Goal: Task Accomplishment & Management: Use online tool/utility

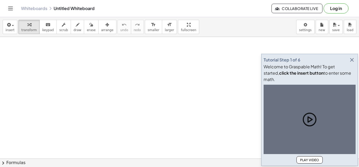
click at [353, 63] on icon "button" at bounding box center [352, 60] width 6 height 6
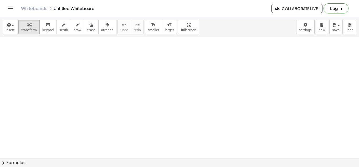
click at [209, 81] on div at bounding box center [216, 81] width 97 height 18
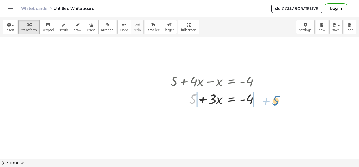
drag, startPoint x: 196, startPoint y: 100, endPoint x: 277, endPoint y: 101, distance: 81.0
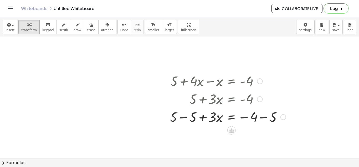
click at [181, 119] on div at bounding box center [228, 116] width 121 height 18
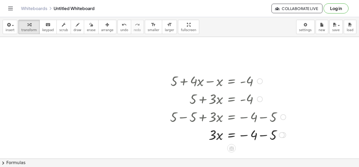
click at [266, 135] on div at bounding box center [228, 134] width 121 height 18
click at [233, 149] on icon at bounding box center [231, 148] width 5 height 4
click at [240, 149] on div "÷" at bounding box center [242, 148] width 8 height 8
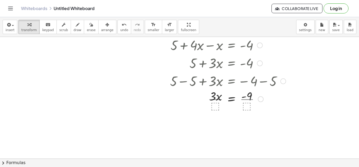
scroll to position [37, 0]
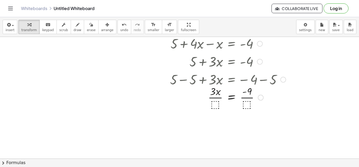
click at [216, 103] on div at bounding box center [228, 97] width 121 height 26
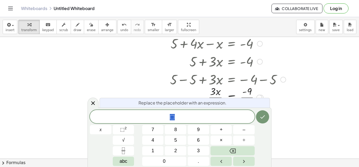
scroll to position [1, 0]
click at [200, 149] on button "3" at bounding box center [199, 150] width 22 height 9
click at [265, 119] on icon "Done" at bounding box center [263, 116] width 6 height 6
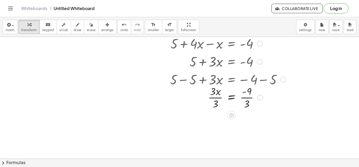
click at [218, 98] on div at bounding box center [228, 97] width 121 height 26
click at [232, 44] on div "+ 5 + · 4 · x − x = - 4 + 5 + · 3 · x = - 4 + 5 − 5 + · 3 · x = − 4 − 5 + 0 + ·…" at bounding box center [232, 44] width 0 height 0
click at [246, 121] on div at bounding box center [228, 123] width 121 height 26
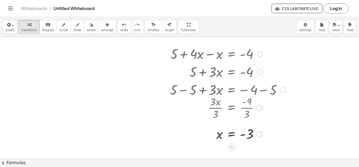
scroll to position [29, 0]
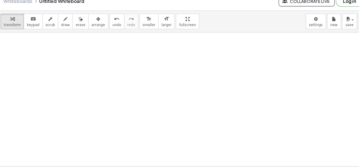
scroll to position [67, 0]
click at [199, 82] on div at bounding box center [234, 91] width 469 height 243
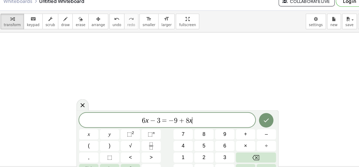
scroll to position [1, 0]
click at [256, 118] on button "Done" at bounding box center [260, 116] width 13 height 13
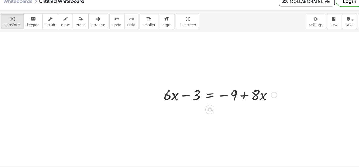
scroll to position [66, 41]
drag, startPoint x: 253, startPoint y: 94, endPoint x: 163, endPoint y: 95, distance: 89.4
click at [163, 95] on div "· 8 + · x + · 6 · x − 3 = − 9 + · 8 · x" at bounding box center [215, 93] width 115 height 21
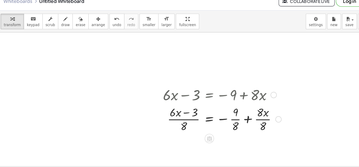
click at [185, 115] on div at bounding box center [220, 115] width 113 height 26
click at [118, 33] on button "undo undo" at bounding box center [125, 27] width 14 height 14
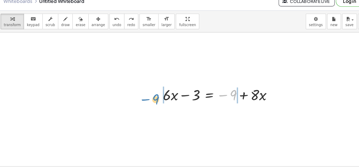
drag, startPoint x: 233, startPoint y: 93, endPoint x: 162, endPoint y: 97, distance: 70.9
click at [162, 97] on div "− 9 + · 6 · x − 3 = − 9 + · 8 · x" at bounding box center [215, 93] width 115 height 21
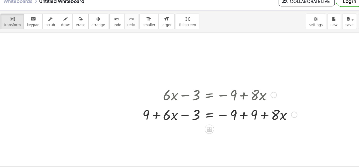
click at [185, 113] on div at bounding box center [218, 111] width 146 height 18
drag, startPoint x: 199, startPoint y: 115, endPoint x: 165, endPoint y: 115, distance: 33.7
click at [165, 115] on div at bounding box center [218, 111] width 146 height 18
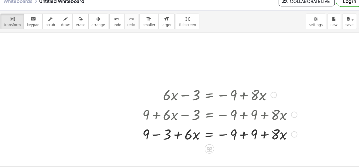
click at [162, 130] on div at bounding box center [218, 129] width 146 height 18
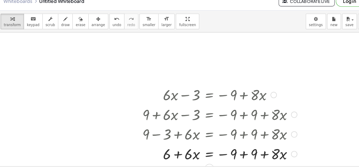
click at [237, 148] on div at bounding box center [218, 147] width 146 height 18
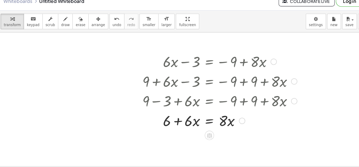
scroll to position [97, 41]
drag, startPoint x: 193, startPoint y: 116, endPoint x: 243, endPoint y: 120, distance: 50.1
click at [243, 120] on div at bounding box center [218, 116] width 146 height 18
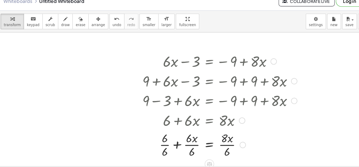
click at [193, 142] on div at bounding box center [218, 138] width 146 height 26
click at [175, 146] on div at bounding box center [218, 138] width 146 height 26
click at [226, 146] on div at bounding box center [218, 138] width 146 height 26
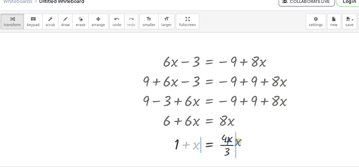
drag, startPoint x: 198, startPoint y: 142, endPoint x: 238, endPoint y: 139, distance: 40.3
click at [238, 139] on div at bounding box center [218, 138] width 146 height 26
click at [190, 139] on div at bounding box center [218, 138] width 146 height 26
click at [241, 139] on div at bounding box center [218, 138] width 146 height 26
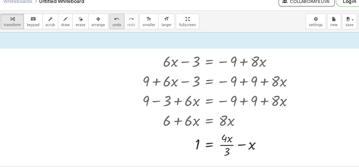
click at [118, 23] on button "undo undo" at bounding box center [125, 27] width 14 height 14
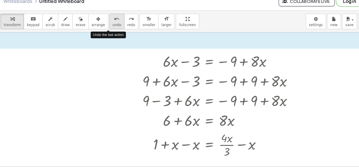
click at [118, 23] on button "undo undo" at bounding box center [125, 27] width 14 height 14
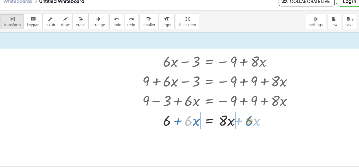
drag, startPoint x: 191, startPoint y: 118, endPoint x: 246, endPoint y: 118, distance: 55.2
click at [246, 118] on div at bounding box center [219, 116] width 143 height 18
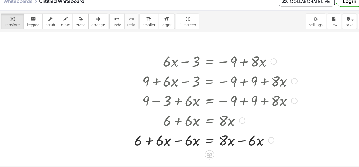
click at [239, 136] on div at bounding box center [215, 134] width 154 height 18
click at [181, 135] on div at bounding box center [215, 134] width 154 height 18
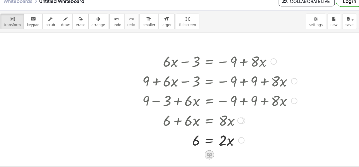
click at [209, 149] on icon at bounding box center [209, 148] width 6 height 6
click at [220, 148] on span "÷" at bounding box center [219, 148] width 3 height 8
click at [225, 143] on div at bounding box center [218, 134] width 146 height 26
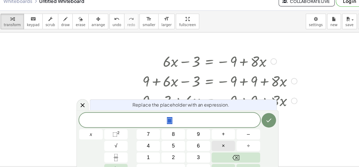
scroll to position [1, 0]
click at [263, 119] on icon "Done" at bounding box center [263, 116] width 6 height 6
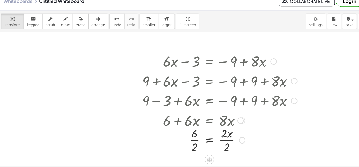
click at [223, 135] on div at bounding box center [218, 134] width 146 height 26
click at [193, 133] on div at bounding box center [218, 134] width 146 height 26
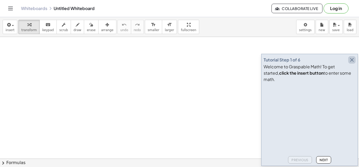
click at [354, 63] on icon "button" at bounding box center [352, 60] width 6 height 6
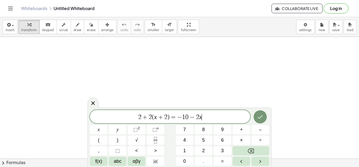
scroll to position [1, 0]
click at [260, 117] on icon "Done" at bounding box center [260, 116] width 6 height 6
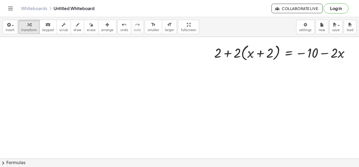
scroll to position [48, 22]
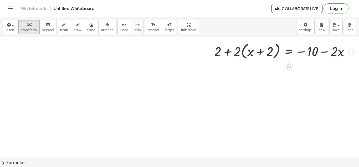
click at [236, 53] on div at bounding box center [284, 51] width 145 height 20
click at [243, 53] on div at bounding box center [284, 51] width 145 height 20
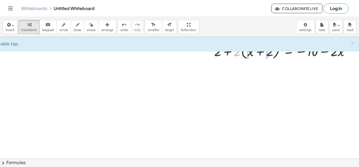
drag, startPoint x: 236, startPoint y: 52, endPoint x: 246, endPoint y: 46, distance: 10.8
click at [246, 46] on div "· 2 + 2 + · 2 · ( + x + 2 ) = − 10 − · 2 · x Try to double tap. ×" at bounding box center [168, 127] width 381 height 277
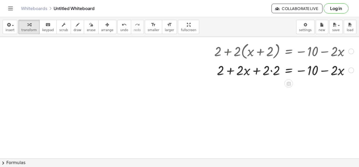
click at [271, 70] on div at bounding box center [284, 70] width 145 height 18
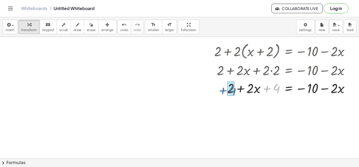
drag, startPoint x: 279, startPoint y: 91, endPoint x: 235, endPoint y: 92, distance: 44.0
click at [235, 92] on div at bounding box center [284, 88] width 145 height 18
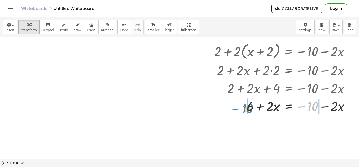
drag, startPoint x: 310, startPoint y: 103, endPoint x: 244, endPoint y: 106, distance: 65.5
click at [244, 106] on div at bounding box center [284, 106] width 145 height 18
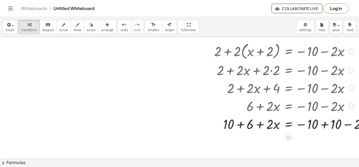
click at [242, 124] on div at bounding box center [296, 123] width 168 height 18
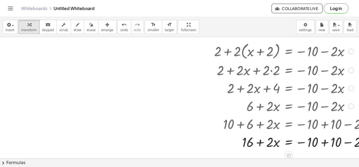
click at [324, 143] on div at bounding box center [296, 141] width 168 height 18
drag, startPoint x: 273, startPoint y: 140, endPoint x: 334, endPoint y: 139, distance: 60.8
click at [334, 139] on div at bounding box center [296, 141] width 168 height 18
click at [325, 143] on div at bounding box center [296, 141] width 168 height 18
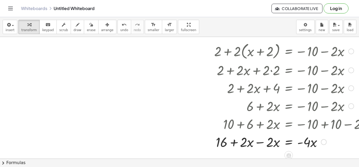
click at [257, 144] on div at bounding box center [296, 141] width 168 height 18
click at [291, 154] on icon at bounding box center [288, 155] width 5 height 4
click at [299, 153] on span "÷" at bounding box center [299, 155] width 3 height 8
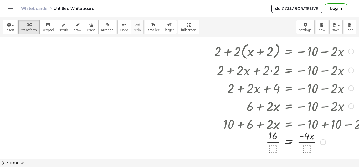
click at [307, 147] on div at bounding box center [296, 141] width 168 height 26
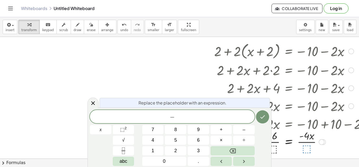
scroll to position [1, 0]
click at [261, 113] on button "Done" at bounding box center [262, 116] width 13 height 13
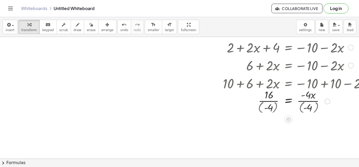
scroll to position [88, 22]
click at [308, 102] on div at bounding box center [296, 100] width 168 height 27
click at [310, 106] on div at bounding box center [296, 100] width 168 height 27
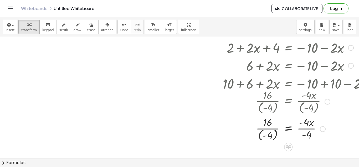
click at [266, 133] on div at bounding box center [296, 127] width 168 height 27
click at [307, 132] on div at bounding box center [296, 127] width 168 height 27
click at [267, 129] on div at bounding box center [296, 127] width 168 height 27
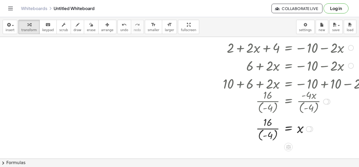
click at [267, 129] on div at bounding box center [296, 127] width 168 height 27
click at [269, 133] on div at bounding box center [296, 127] width 168 height 27
click at [270, 126] on div at bounding box center [296, 128] width 168 height 26
click at [275, 129] on div at bounding box center [296, 128] width 168 height 26
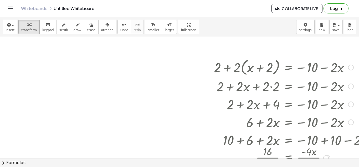
scroll to position [32, 22]
click at [151, 28] on button "format_size smaller" at bounding box center [153, 27] width 17 height 14
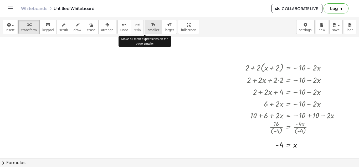
click at [151, 28] on button "format_size smaller" at bounding box center [153, 27] width 17 height 14
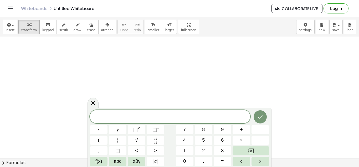
scroll to position [0, 0]
click at [259, 113] on button "Done" at bounding box center [260, 115] width 13 height 13
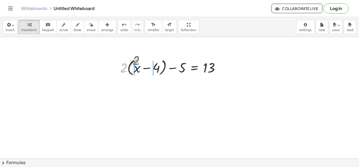
drag, startPoint x: 126, startPoint y: 64, endPoint x: 138, endPoint y: 57, distance: 14.4
click at [138, 57] on div at bounding box center [172, 67] width 109 height 20
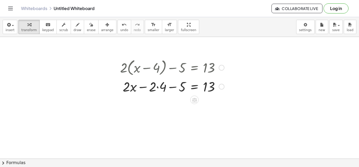
click at [158, 86] on div at bounding box center [172, 86] width 109 height 18
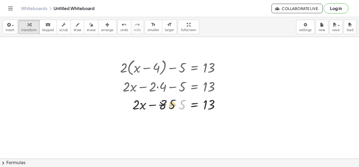
drag, startPoint x: 182, startPoint y: 106, endPoint x: 170, endPoint y: 106, distance: 11.3
click at [170, 106] on div at bounding box center [172, 104] width 109 height 18
click at [170, 105] on div at bounding box center [172, 104] width 109 height 18
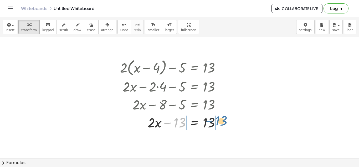
drag, startPoint x: 174, startPoint y: 122, endPoint x: 216, endPoint y: 121, distance: 41.9
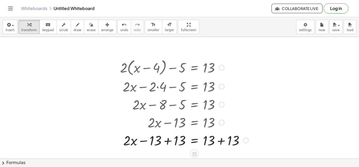
click at [221, 143] on div at bounding box center [185, 140] width 134 height 18
click at [167, 142] on div at bounding box center [174, 140] width 112 height 18
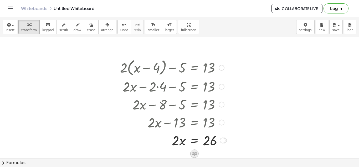
click at [192, 153] on icon at bounding box center [195, 153] width 6 height 6
click at [204, 153] on span "÷" at bounding box center [205, 154] width 3 height 8
click at [181, 148] on div at bounding box center [174, 139] width 113 height 26
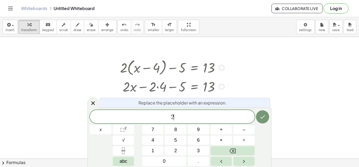
scroll to position [1, 0]
click at [263, 123] on button "Done" at bounding box center [262, 116] width 13 height 13
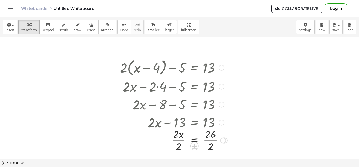
click at [213, 140] on div at bounding box center [174, 139] width 113 height 26
click at [178, 139] on div at bounding box center [172, 139] width 109 height 26
click at [325, 30] on span "new" at bounding box center [322, 30] width 7 height 4
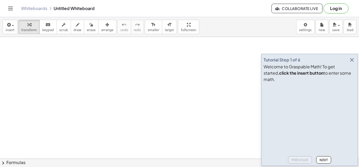
click at [351, 63] on icon "button" at bounding box center [352, 60] width 6 height 6
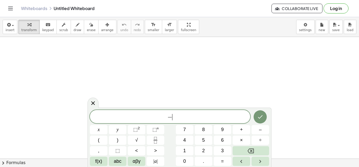
scroll to position [1, 0]
click at [256, 121] on button "Done" at bounding box center [260, 115] width 13 height 13
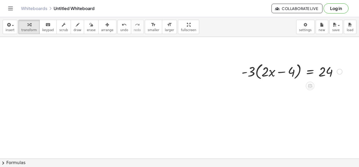
scroll to position [29, 0]
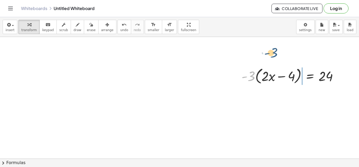
drag, startPoint x: 251, startPoint y: 79, endPoint x: 274, endPoint y: 56, distance: 32.4
click at [274, 56] on div "· - 3 · - 3 · ( + · 2 · x − 4 ) = 24" at bounding box center [179, 146] width 359 height 277
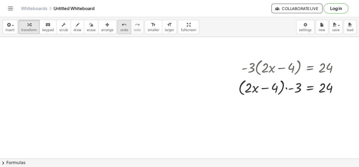
click at [120, 30] on span "undo" at bounding box center [124, 30] width 8 height 4
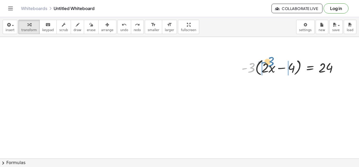
drag, startPoint x: 251, startPoint y: 73, endPoint x: 270, endPoint y: 68, distance: 19.8
click at [270, 68] on div at bounding box center [292, 67] width 106 height 20
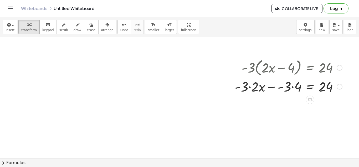
click at [250, 87] on div at bounding box center [288, 86] width 113 height 18
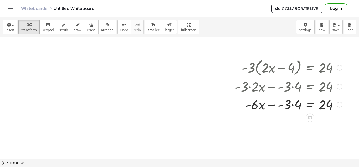
click at [293, 105] on div at bounding box center [288, 104] width 113 height 18
click at [288, 105] on div at bounding box center [288, 104] width 113 height 18
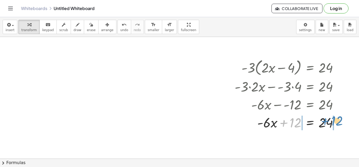
drag, startPoint x: 293, startPoint y: 124, endPoint x: 336, endPoint y: 123, distance: 42.9
click at [336, 123] on div at bounding box center [288, 122] width 113 height 18
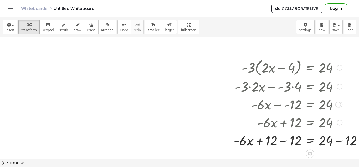
click at [284, 141] on div at bounding box center [300, 140] width 138 height 18
click at [341, 142] on div at bounding box center [300, 140] width 137 height 18
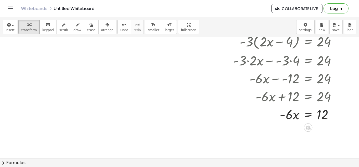
scroll to position [64, 2]
click at [309, 127] on icon at bounding box center [308, 127] width 5 height 4
click at [316, 128] on div "÷" at bounding box center [319, 127] width 8 height 8
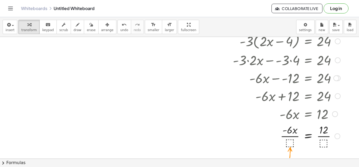
click at [287, 142] on div at bounding box center [286, 135] width 113 height 26
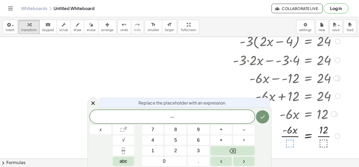
scroll to position [2, 0]
click at [266, 115] on button "Done" at bounding box center [262, 116] width 13 height 13
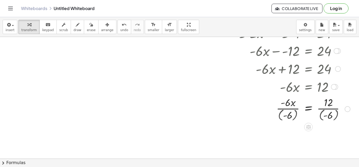
scroll to position [92, 1]
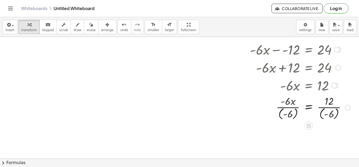
click at [288, 112] on div at bounding box center [292, 106] width 122 height 27
click at [295, 117] on div at bounding box center [292, 106] width 122 height 27
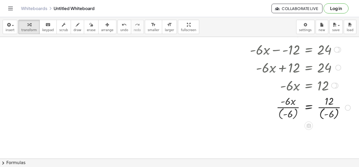
click at [295, 117] on div at bounding box center [292, 106] width 122 height 27
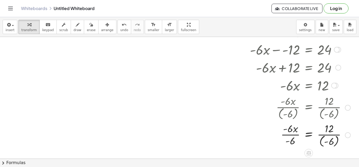
click at [293, 137] on div at bounding box center [292, 134] width 122 height 27
click at [339, 143] on div at bounding box center [292, 134] width 122 height 27
click at [326, 135] on div at bounding box center [292, 134] width 122 height 26
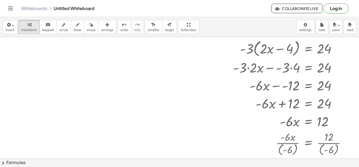
scroll to position [49, 2]
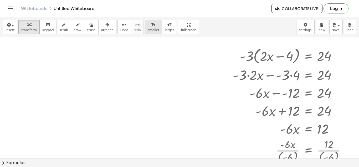
click at [151, 27] on icon "format_size" at bounding box center [153, 25] width 5 height 6
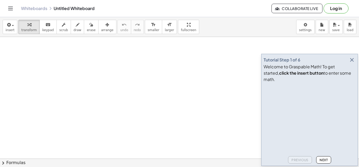
click at [353, 63] on icon "button" at bounding box center [352, 60] width 6 height 6
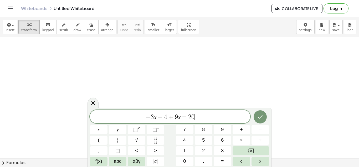
scroll to position [3, 0]
click at [264, 114] on button "Done" at bounding box center [260, 116] width 13 height 13
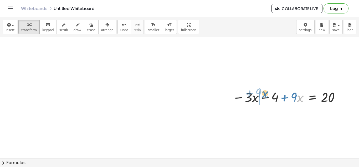
drag, startPoint x: 298, startPoint y: 96, endPoint x: 262, endPoint y: 92, distance: 35.5
click at [262, 92] on div at bounding box center [287, 97] width 115 height 18
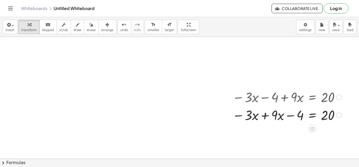
click at [264, 115] on div at bounding box center [287, 114] width 115 height 18
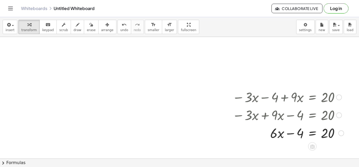
click at [301, 118] on div at bounding box center [288, 114] width 117 height 18
drag, startPoint x: 299, startPoint y: 132, endPoint x: 347, endPoint y: 134, distance: 48.7
click at [291, 134] on div at bounding box center [298, 132] width 136 height 18
click at [342, 135] on div at bounding box center [298, 132] width 136 height 18
click at [308, 145] on div at bounding box center [312, 146] width 8 height 8
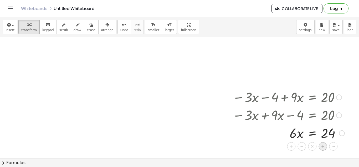
click at [322, 147] on span "÷" at bounding box center [323, 146] width 3 height 8
click at [296, 142] on div at bounding box center [289, 132] width 118 height 26
click at [298, 139] on div at bounding box center [289, 132] width 118 height 26
click at [330, 137] on div at bounding box center [289, 132] width 118 height 26
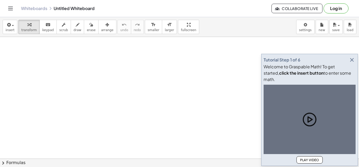
click at [352, 63] on icon "button" at bounding box center [352, 60] width 6 height 6
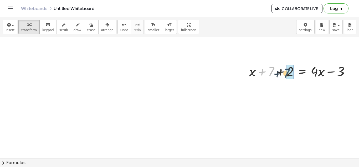
drag, startPoint x: 272, startPoint y: 73, endPoint x: 289, endPoint y: 75, distance: 17.2
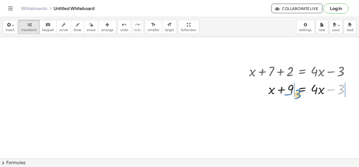
drag, startPoint x: 340, startPoint y: 89, endPoint x: 297, endPoint y: 93, distance: 43.3
click at [297, 93] on div at bounding box center [302, 89] width 110 height 18
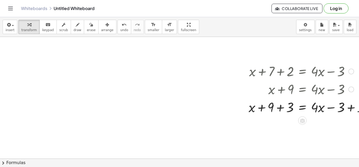
click at [281, 107] on div at bounding box center [311, 107] width 130 height 18
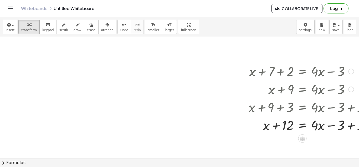
click at [350, 128] on div at bounding box center [311, 124] width 130 height 18
drag, startPoint x: 268, startPoint y: 126, endPoint x: 330, endPoint y: 124, distance: 62.1
click at [330, 124] on div at bounding box center [311, 124] width 130 height 18
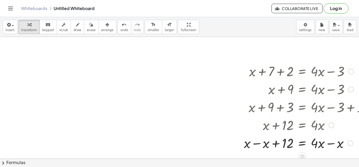
click at [257, 143] on div at bounding box center [308, 142] width 135 height 18
click at [332, 144] on div at bounding box center [311, 142] width 130 height 18
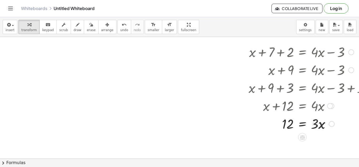
scroll to position [55, 17]
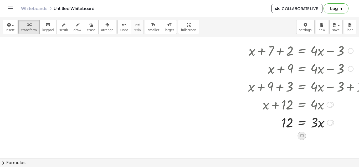
click at [301, 134] on icon at bounding box center [302, 135] width 5 height 4
click at [311, 136] on span "÷" at bounding box center [312, 136] width 3 height 8
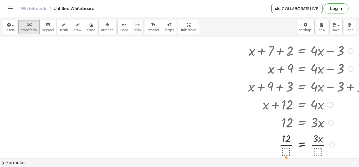
click at [288, 149] on div at bounding box center [311, 144] width 130 height 26
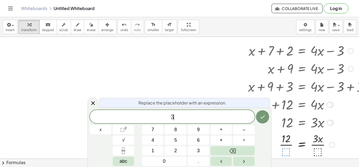
scroll to position [4, 0]
click at [263, 115] on icon "Done" at bounding box center [263, 116] width 6 height 6
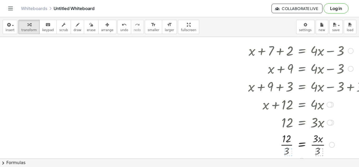
scroll to position [79, 17]
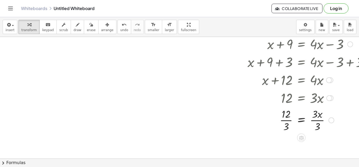
click at [284, 117] on div at bounding box center [310, 119] width 130 height 26
click at [289, 120] on div at bounding box center [310, 119] width 130 height 26
click at [316, 120] on div at bounding box center [310, 119] width 130 height 26
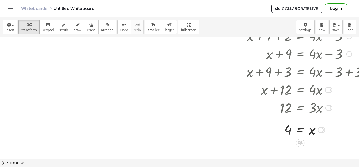
scroll to position [70, 18]
click at [148, 31] on span "smaller" at bounding box center [154, 30] width 12 height 4
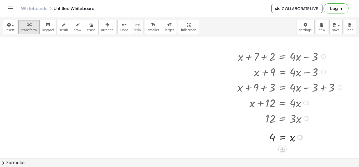
scroll to position [48, 36]
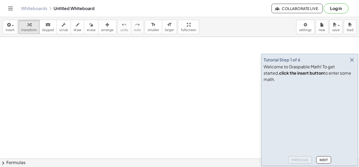
click at [354, 63] on icon "button" at bounding box center [352, 60] width 6 height 6
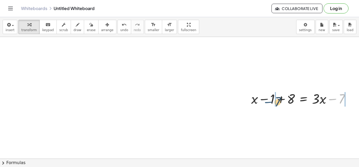
drag, startPoint x: 339, startPoint y: 98, endPoint x: 275, endPoint y: 102, distance: 64.0
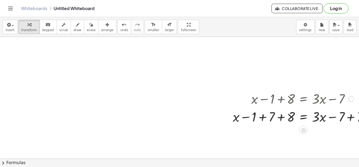
click at [263, 120] on div at bounding box center [302, 116] width 145 height 18
click at [280, 120] on div at bounding box center [310, 116] width 129 height 18
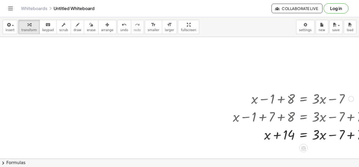
click at [353, 136] on div at bounding box center [302, 134] width 145 height 18
drag, startPoint x: 268, startPoint y: 135, endPoint x: 335, endPoint y: 139, distance: 66.9
click at [335, 139] on div at bounding box center [302, 134] width 145 height 18
click at [332, 136] on div at bounding box center [302, 134] width 145 height 18
click at [262, 136] on div at bounding box center [302, 134] width 145 height 18
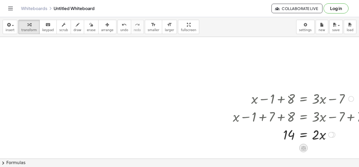
click at [304, 148] on icon at bounding box center [303, 147] width 5 height 4
click at [314, 148] on span "÷" at bounding box center [314, 148] width 3 height 8
click at [319, 143] on div at bounding box center [302, 134] width 145 height 26
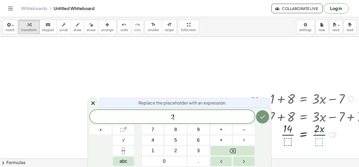
scroll to position [3, 0]
click at [262, 117] on icon "Done" at bounding box center [263, 116] width 5 height 3
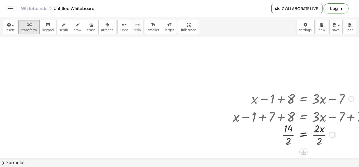
click at [319, 134] on div at bounding box center [302, 134] width 145 height 26
click at [287, 135] on div at bounding box center [302, 134] width 145 height 26
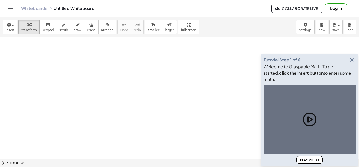
click at [351, 63] on icon "button" at bounding box center [352, 60] width 6 height 6
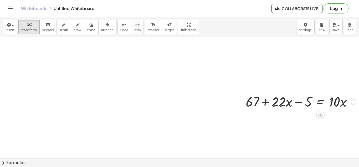
scroll to position [0, 2]
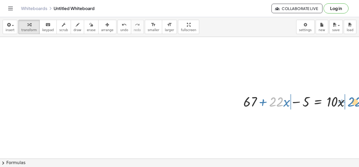
drag, startPoint x: 275, startPoint y: 103, endPoint x: 354, endPoint y: 103, distance: 78.4
click at [354, 103] on div at bounding box center [299, 101] width 116 height 18
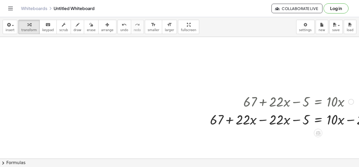
click at [264, 119] on div at bounding box center [299, 119] width 183 height 18
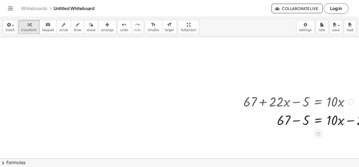
click at [352, 120] on div at bounding box center [299, 119] width 183 height 18
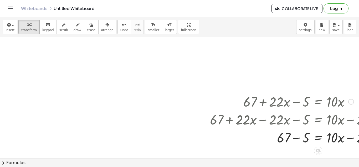
click at [351, 139] on div at bounding box center [299, 137] width 183 height 18
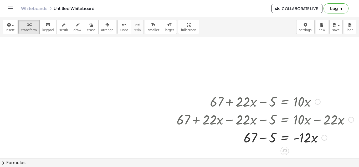
click at [265, 137] on div at bounding box center [265, 137] width 183 height 18
click at [285, 151] on icon at bounding box center [285, 150] width 5 height 4
click at [293, 151] on div "÷" at bounding box center [295, 150] width 8 height 8
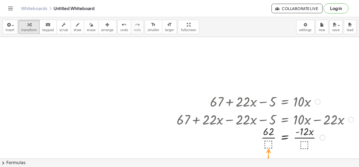
click at [293, 151] on div "+ 67 + · 22 · x − 5 = · 10 · x + 67 + · 22 · x − · 22 · x − 5 = + · 10 · x − · …" at bounding box center [263, 121] width 189 height 61
click at [265, 144] on div at bounding box center [265, 137] width 183 height 26
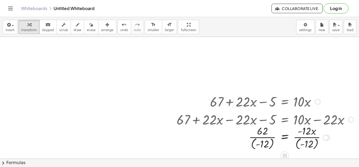
click at [272, 145] on div at bounding box center [265, 136] width 183 height 27
click at [270, 139] on div at bounding box center [265, 136] width 183 height 27
click at [318, 143] on div at bounding box center [265, 136] width 183 height 27
click at [310, 139] on div at bounding box center [265, 137] width 183 height 26
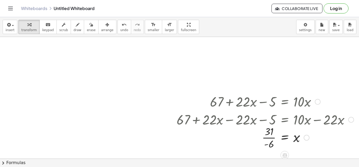
click at [269, 137] on div at bounding box center [265, 137] width 183 height 26
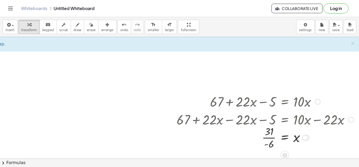
click at [271, 138] on div at bounding box center [265, 137] width 183 height 26
click at [118, 27] on button "undo undo" at bounding box center [125, 27] width 14 height 14
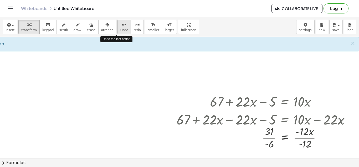
click at [118, 27] on button "undo undo" at bounding box center [125, 27] width 14 height 14
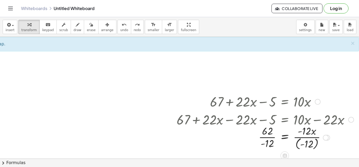
click at [317, 143] on div at bounding box center [268, 136] width 178 height 27
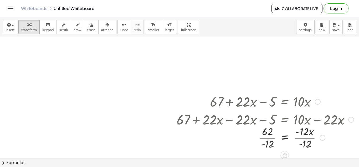
click at [308, 137] on div at bounding box center [265, 137] width 183 height 26
click at [270, 137] on div at bounding box center [265, 137] width 183 height 26
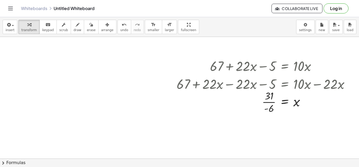
scroll to position [38, 36]
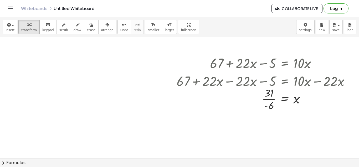
click at [241, 134] on div at bounding box center [161, 136] width 395 height 277
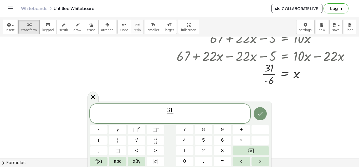
scroll to position [63, 36]
click at [243, 138] on button "×" at bounding box center [242, 139] width 18 height 9
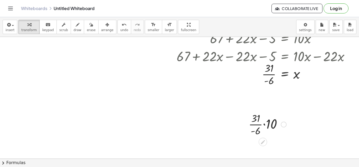
click at [265, 125] on div at bounding box center [267, 123] width 43 height 26
click at [263, 119] on div at bounding box center [268, 123] width 38 height 26
click at [265, 130] on div at bounding box center [267, 123] width 33 height 26
click at [266, 124] on div at bounding box center [267, 123] width 33 height 26
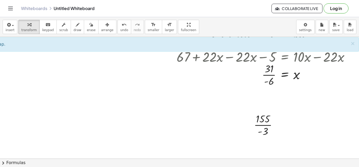
scroll to position [63, 36]
click at [122, 26] on icon "undo" at bounding box center [124, 25] width 5 height 6
click at [273, 126] on div at bounding box center [267, 124] width 43 height 26
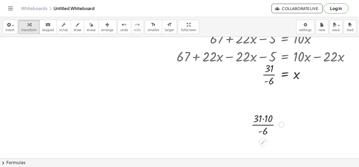
click at [263, 119] on div at bounding box center [268, 124] width 38 height 26
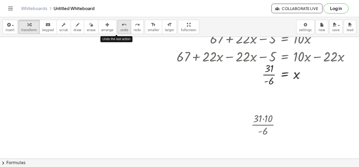
click at [118, 29] on button "undo undo" at bounding box center [125, 27] width 14 height 14
click at [120, 31] on span "undo" at bounding box center [124, 30] width 8 height 4
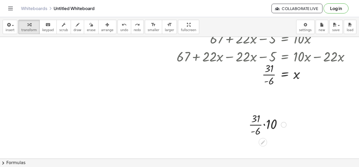
click at [285, 125] on div at bounding box center [284, 125] width 6 height 6
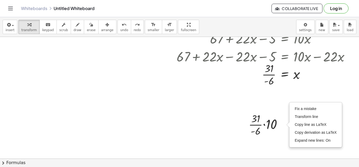
click at [275, 142] on div at bounding box center [161, 112] width 395 height 277
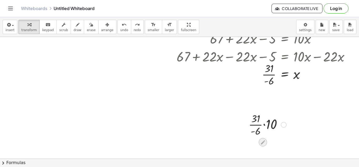
click at [264, 143] on icon at bounding box center [263, 142] width 6 height 6
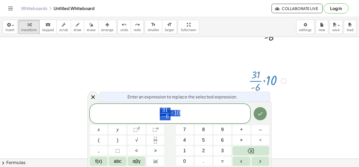
scroll to position [107, 36]
click at [181, 111] on span "3 1 − 6 ​ · 1 0" at bounding box center [170, 114] width 160 height 14
click at [259, 116] on icon "Done" at bounding box center [260, 113] width 6 height 6
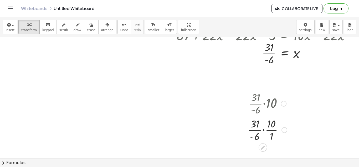
scroll to position [86, 36]
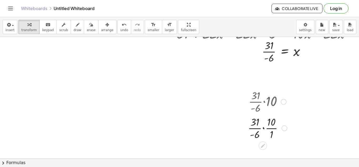
click at [264, 128] on div at bounding box center [267, 127] width 44 height 26
click at [262, 121] on div at bounding box center [267, 127] width 43 height 26
click at [263, 122] on div at bounding box center [267, 127] width 43 height 26
click at [265, 132] on div at bounding box center [267, 127] width 43 height 26
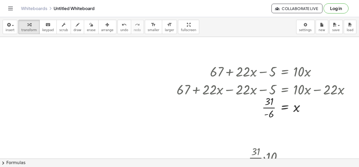
scroll to position [28, 36]
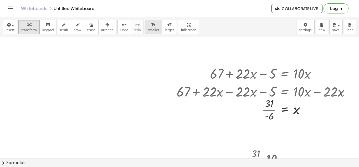
click at [148, 28] on span "smaller" at bounding box center [154, 30] width 12 height 4
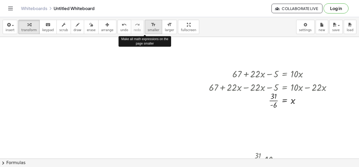
click at [148, 29] on span "smaller" at bounding box center [154, 30] width 12 height 4
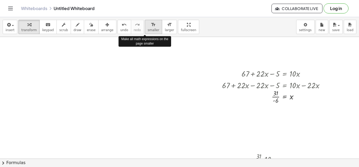
click at [148, 31] on span "smaller" at bounding box center [154, 30] width 12 height 4
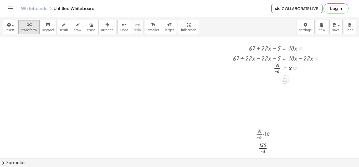
scroll to position [53, 36]
click at [260, 133] on div at bounding box center [268, 134] width 28 height 14
drag, startPoint x: 256, startPoint y: 128, endPoint x: 275, endPoint y: 79, distance: 52.2
click at [275, 79] on div at bounding box center [272, 92] width 8 height 31
click at [315, 89] on div at bounding box center [161, 122] width 395 height 277
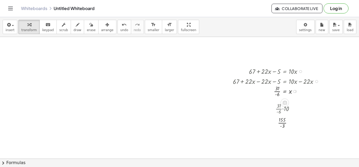
scroll to position [31, 34]
click at [284, 126] on div at bounding box center [289, 122] width 28 height 14
click at [284, 123] on div at bounding box center [289, 122] width 28 height 14
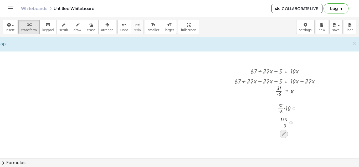
click at [283, 133] on icon at bounding box center [284, 134] width 6 height 6
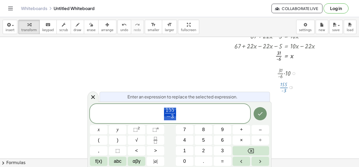
scroll to position [67, 34]
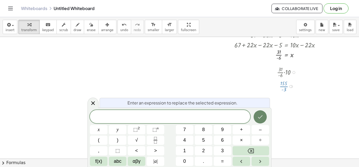
click at [262, 117] on icon "Done" at bounding box center [260, 116] width 6 height 6
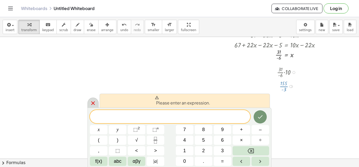
click at [93, 101] on icon at bounding box center [93, 103] width 6 height 6
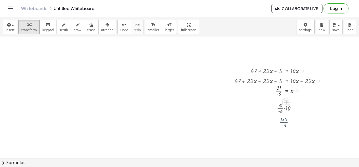
scroll to position [31, 34]
drag, startPoint x: 281, startPoint y: 112, endPoint x: 240, endPoint y: 113, distance: 40.5
click at [240, 113] on div "+ 67 + · 22 · x − 5 = · 10 · x + 67 + · 22 · x − · 22 · x − 5 = + · 10 · x − · …" at bounding box center [163, 144] width 395 height 277
drag, startPoint x: 285, startPoint y: 122, endPoint x: 237, endPoint y: 123, distance: 47.6
click at [293, 123] on div "Fix a mistake Transform line Copy line as LaTeX Copy derivation as LaTeX Expand…" at bounding box center [291, 122] width 3 height 3
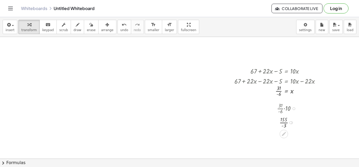
click at [293, 123] on div "Fix a mistake Transform line Copy line as LaTeX Copy derivation as LaTeX Expand…" at bounding box center [291, 122] width 3 height 3
click at [292, 122] on div "Transform line Copy line as LaTeX Copy derivation as LaTeX Expand new lines: On" at bounding box center [291, 122] width 3 height 3
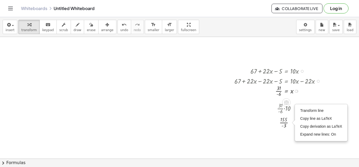
click at [316, 94] on div at bounding box center [279, 90] width 95 height 14
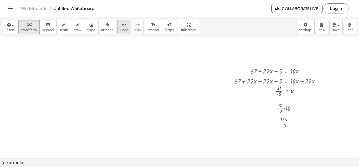
click at [120, 28] on span "undo" at bounding box center [124, 30] width 8 height 4
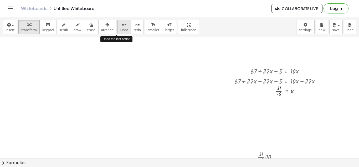
click at [120, 28] on span "undo" at bounding box center [124, 30] width 8 height 4
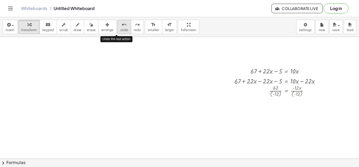
click at [120, 28] on span "undo" at bounding box center [124, 30] width 8 height 4
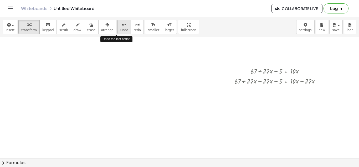
click at [120, 28] on span "undo" at bounding box center [124, 30] width 8 height 4
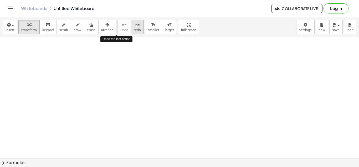
click at [134, 28] on span "redo" at bounding box center [137, 30] width 7 height 4
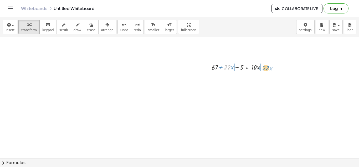
drag, startPoint x: 231, startPoint y: 68, endPoint x: 269, endPoint y: 68, distance: 38.7
click at [269, 68] on div at bounding box center [240, 67] width 63 height 10
click at [262, 77] on div at bounding box center [240, 77] width 95 height 10
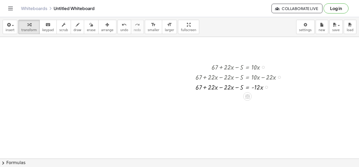
click at [222, 87] on div at bounding box center [240, 87] width 95 height 10
click at [237, 97] on div at bounding box center [240, 97] width 95 height 10
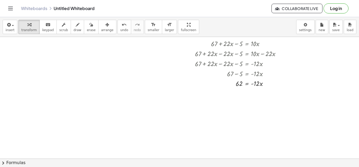
scroll to position [55, 35]
click at [248, 90] on icon at bounding box center [247, 91] width 5 height 4
click at [258, 94] on span "÷" at bounding box center [257, 92] width 3 height 8
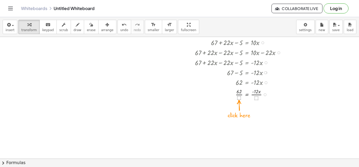
click at [257, 97] on div at bounding box center [240, 94] width 95 height 14
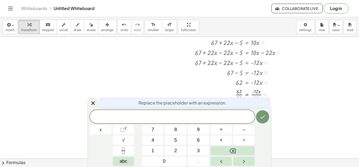
scroll to position [6, 0]
click at [265, 118] on icon "Done" at bounding box center [263, 116] width 6 height 6
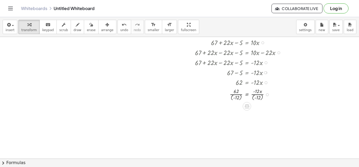
click at [261, 96] on div at bounding box center [240, 94] width 95 height 14
click at [241, 113] on div at bounding box center [240, 108] width 95 height 14
click at [240, 109] on div at bounding box center [240, 108] width 95 height 14
click at [257, 122] on div at bounding box center [240, 122] width 95 height 14
click at [247, 133] on icon at bounding box center [247, 134] width 5 height 4
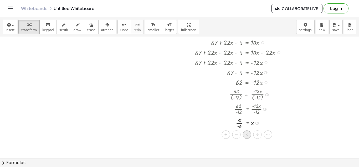
click at [248, 134] on span "×" at bounding box center [247, 134] width 3 height 8
click at [240, 138] on div at bounding box center [240, 136] width 95 height 14
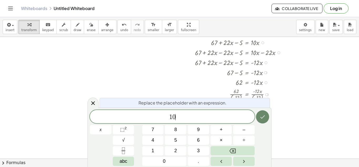
click at [262, 115] on icon "Done" at bounding box center [263, 116] width 6 height 6
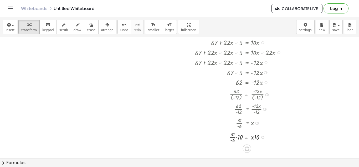
click at [258, 139] on div at bounding box center [240, 136] width 95 height 14
click at [237, 137] on div at bounding box center [240, 136] width 95 height 14
click at [237, 134] on div at bounding box center [240, 136] width 95 height 14
click at [238, 137] on div at bounding box center [240, 136] width 95 height 14
click at [120, 29] on span "undo" at bounding box center [124, 30] width 8 height 4
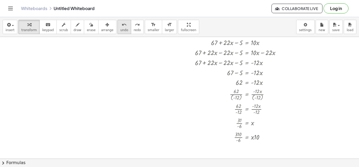
click at [120, 29] on span "undo" at bounding box center [124, 30] width 8 height 4
click at [120, 30] on span "undo" at bounding box center [124, 30] width 8 height 4
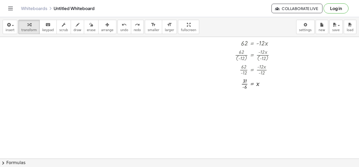
scroll to position [94, 29]
click at [234, 129] on div at bounding box center [168, 81] width 395 height 277
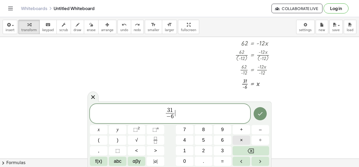
click at [245, 141] on button "×" at bounding box center [242, 139] width 18 height 9
click at [258, 115] on icon "Done" at bounding box center [260, 113] width 6 height 6
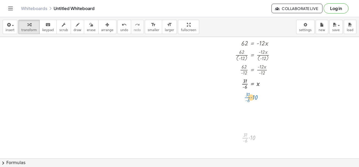
drag, startPoint x: 255, startPoint y: 135, endPoint x: 257, endPoint y: 97, distance: 38.2
click at [257, 97] on div "+ 67 + · 22 · x − 5 = · 10 · x + 67 + · 22 · x − · 22 · x − 5 = + · 10 · x − · …" at bounding box center [168, 81] width 395 height 277
click at [245, 133] on div at bounding box center [253, 137] width 28 height 14
drag, startPoint x: 242, startPoint y: 128, endPoint x: 240, endPoint y: 116, distance: 12.2
click at [240, 116] on div at bounding box center [168, 81] width 395 height 277
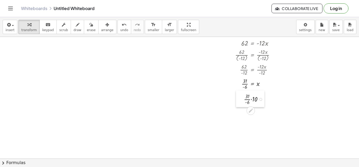
drag, startPoint x: 240, startPoint y: 133, endPoint x: 242, endPoint y: 94, distance: 38.5
click at [242, 94] on div at bounding box center [240, 98] width 8 height 17
click at [252, 100] on div at bounding box center [255, 99] width 28 height 14
click at [251, 110] on div at bounding box center [255, 112] width 28 height 14
click at [253, 128] on div at bounding box center [255, 127] width 28 height 14
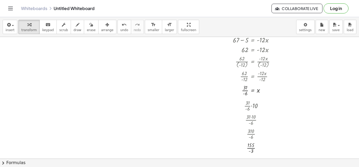
scroll to position [89, 29]
click at [148, 29] on span "smaller" at bounding box center [154, 30] width 12 height 4
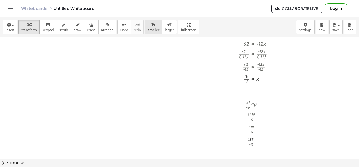
click at [148, 29] on span "smaller" at bounding box center [154, 30] width 12 height 4
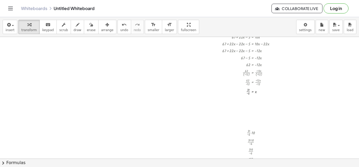
scroll to position [59, 29]
click at [253, 136] on div at bounding box center [255, 133] width 22 height 9
drag, startPoint x: 248, startPoint y: 132, endPoint x: 248, endPoint y: 123, distance: 8.9
click at [248, 123] on div "+ 67 + · 22 · x − 5 = · 10 · x + 67 + · 22 · x − · 22 · x − 5 = + · 10 · x − · …" at bounding box center [168, 116] width 395 height 277
drag, startPoint x: 244, startPoint y: 133, endPoint x: 247, endPoint y: 102, distance: 31.5
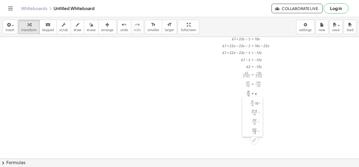
click at [247, 102] on div at bounding box center [247, 117] width 8 height 40
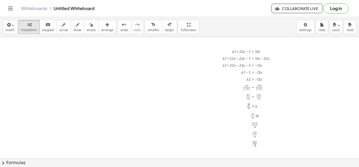
scroll to position [47, 29]
copy div "+ 67 + · 22 · x − 5 = · 10 · x + 67 + · 22 · x − · 22 · x − 5 = + · 10 · x − · …"
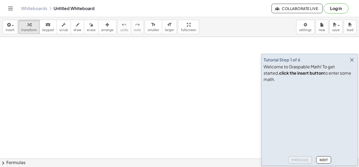
click at [352, 63] on icon "button" at bounding box center [352, 60] width 6 height 6
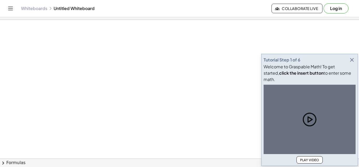
click at [353, 63] on icon "button" at bounding box center [352, 60] width 6 height 6
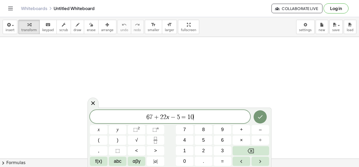
scroll to position [3, 0]
click at [257, 120] on button "Done" at bounding box center [260, 116] width 13 height 13
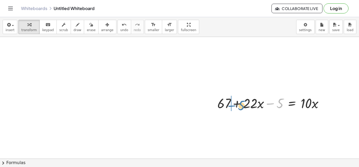
drag, startPoint x: 279, startPoint y: 104, endPoint x: 238, endPoint y: 106, distance: 40.6
click at [238, 106] on div at bounding box center [273, 103] width 116 height 18
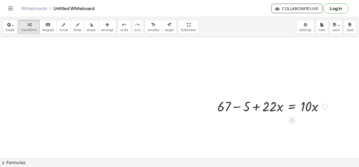
click at [240, 104] on div at bounding box center [273, 103] width 116 height 18
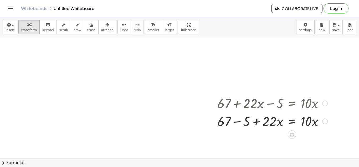
click at [239, 120] on div at bounding box center [273, 121] width 116 height 18
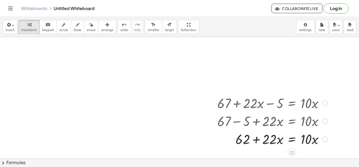
click at [274, 124] on div at bounding box center [264, 121] width 134 height 18
drag, startPoint x: 273, startPoint y: 140, endPoint x: 342, endPoint y: 139, distance: 69.7
click at [326, 140] on div at bounding box center [282, 138] width 164 height 18
click at [256, 140] on div at bounding box center [269, 138] width 138 height 18
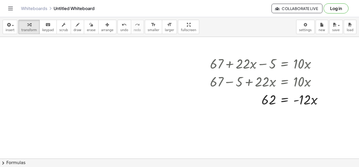
scroll to position [43, 7]
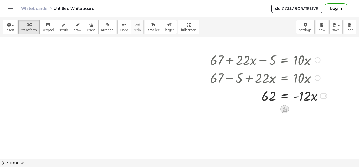
click at [285, 110] on icon at bounding box center [285, 109] width 6 height 6
click at [295, 109] on span "÷" at bounding box center [295, 109] width 3 height 8
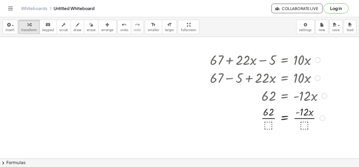
click at [268, 126] on div at bounding box center [269, 117] width 122 height 26
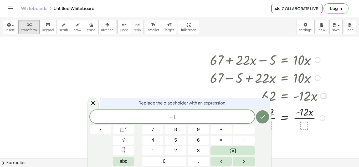
scroll to position [4, 0]
click at [265, 114] on icon "Done" at bounding box center [263, 116] width 6 height 6
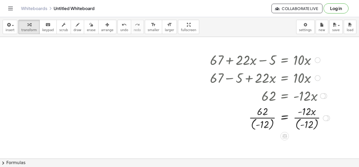
click at [297, 126] on div at bounding box center [270, 117] width 125 height 27
click at [296, 118] on div at bounding box center [269, 117] width 122 height 27
click at [273, 123] on div at bounding box center [269, 117] width 122 height 27
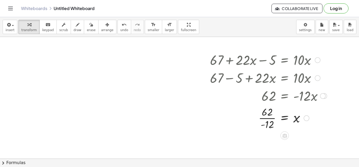
click at [267, 118] on div at bounding box center [269, 117] width 122 height 26
click at [204, 135] on div at bounding box center [176, 132] width 367 height 277
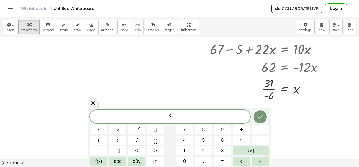
scroll to position [5, 0]
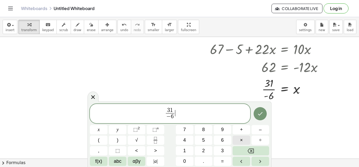
click at [242, 142] on span "×" at bounding box center [241, 139] width 3 height 7
click at [258, 114] on icon "Done" at bounding box center [260, 113] width 6 height 6
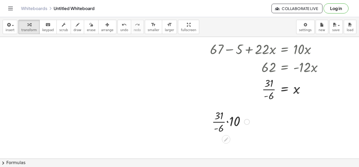
click at [213, 112] on div at bounding box center [230, 121] width 43 height 26
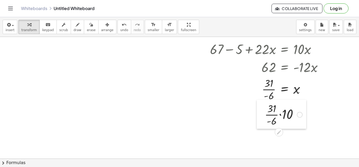
drag, startPoint x: 208, startPoint y: 110, endPoint x: 261, endPoint y: 103, distance: 53.4
click at [261, 103] on div at bounding box center [261, 113] width 8 height 29
click at [281, 114] on div at bounding box center [283, 114] width 43 height 26
click at [280, 136] on div at bounding box center [283, 140] width 43 height 26
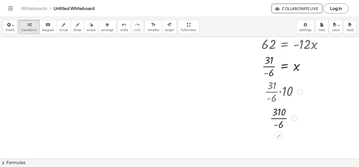
scroll to position [95, 7]
click at [279, 117] on div at bounding box center [283, 116] width 43 height 26
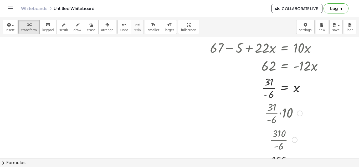
scroll to position [73, 7]
click at [148, 28] on span "smaller" at bounding box center [154, 30] width 12 height 4
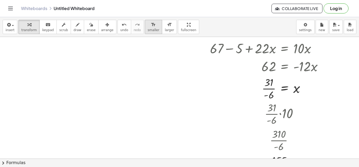
click at [148, 28] on span "smaller" at bounding box center [154, 30] width 12 height 4
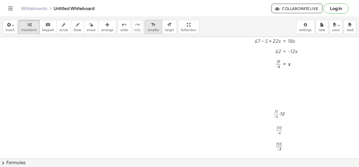
click at [148, 28] on span "smaller" at bounding box center [154, 30] width 12 height 4
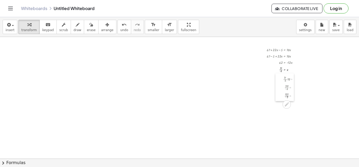
drag, startPoint x: 275, startPoint y: 131, endPoint x: 283, endPoint y: 77, distance: 54.5
click at [283, 77] on div at bounding box center [280, 87] width 8 height 28
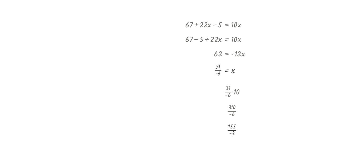
scroll to position [0, 0]
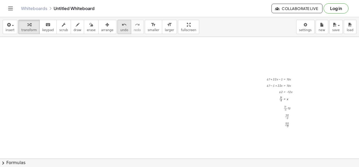
click at [122, 27] on icon "undo" at bounding box center [124, 25] width 5 height 6
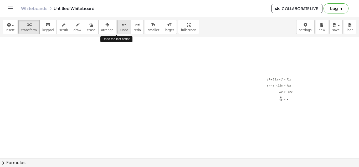
click at [122, 27] on icon "undo" at bounding box center [124, 25] width 5 height 6
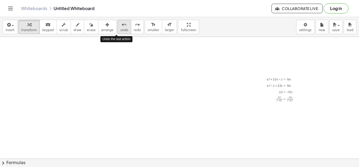
click at [122, 27] on icon "undo" at bounding box center [124, 25] width 5 height 6
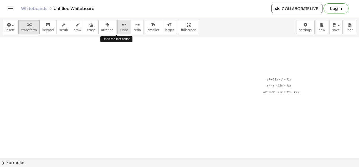
click at [122, 27] on icon "undo" at bounding box center [124, 25] width 5 height 6
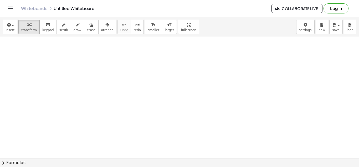
click at [158, 117] on div at bounding box center [176, 151] width 367 height 277
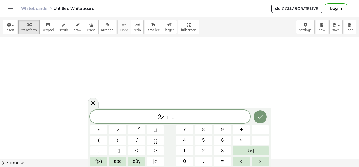
scroll to position [6, 0]
click at [262, 118] on icon "Done" at bounding box center [260, 116] width 6 height 6
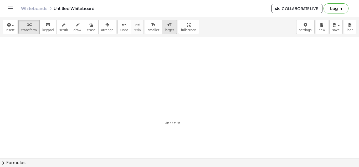
click at [165, 31] on span "larger" at bounding box center [169, 30] width 9 height 4
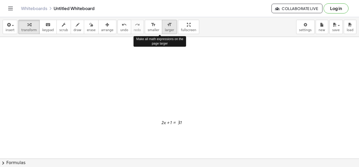
click at [165, 31] on span "larger" at bounding box center [169, 30] width 9 height 4
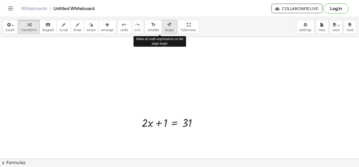
click at [165, 31] on span "larger" at bounding box center [169, 30] width 9 height 4
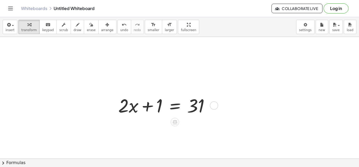
scroll to position [44, 7]
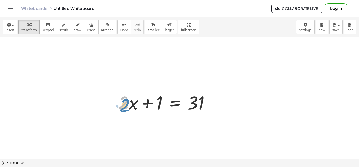
click at [128, 102] on div at bounding box center [166, 101] width 101 height 25
drag, startPoint x: 157, startPoint y: 105, endPoint x: 216, endPoint y: 109, distance: 59.1
click at [216, 109] on div at bounding box center [166, 101] width 101 height 25
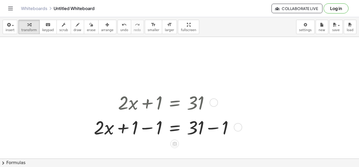
click at [214, 128] on div at bounding box center [165, 126] width 149 height 25
click at [145, 128] on div at bounding box center [155, 126] width 128 height 25
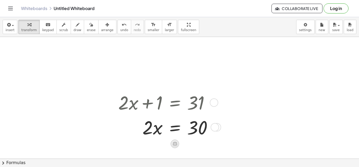
click at [175, 144] on icon at bounding box center [175, 143] width 5 height 4
click at [185, 145] on span "÷" at bounding box center [185, 144] width 3 height 8
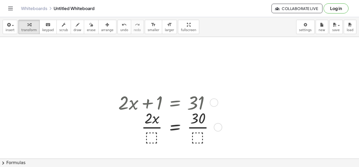
click at [154, 143] on div at bounding box center [168, 126] width 105 height 37
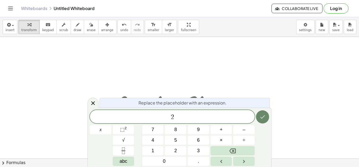
click at [260, 120] on button "Done" at bounding box center [262, 116] width 13 height 13
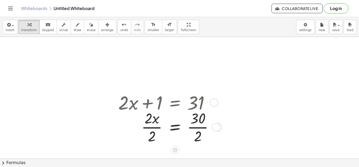
click at [151, 129] on div at bounding box center [168, 126] width 105 height 37
click at [197, 128] on div at bounding box center [168, 126] width 105 height 37
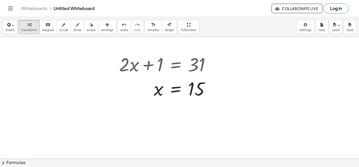
scroll to position [76, 7]
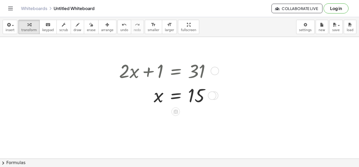
click at [201, 80] on div at bounding box center [167, 70] width 101 height 25
click at [213, 72] on div at bounding box center [215, 71] width 8 height 8
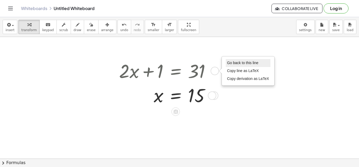
click at [245, 64] on span "Go back to this line" at bounding box center [242, 63] width 31 height 4
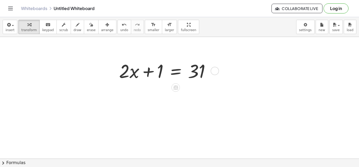
click at [195, 66] on div at bounding box center [167, 70] width 101 height 25
click at [216, 71] on div "Go back to this line Copy line as LaTeX Copy derivation as LaTeX" at bounding box center [215, 71] width 8 height 8
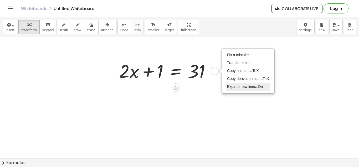
click at [243, 87] on span "Expand new lines: On" at bounding box center [245, 86] width 36 height 4
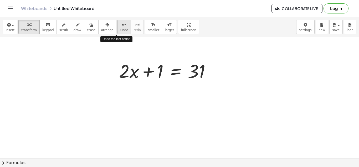
click at [120, 29] on span "undo" at bounding box center [124, 30] width 8 height 4
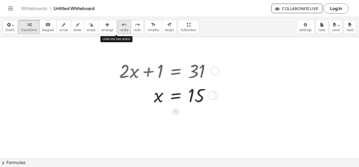
click at [120, 29] on span "undo" at bounding box center [124, 30] width 8 height 4
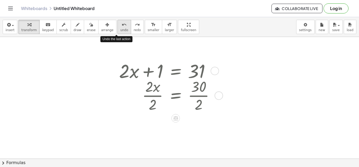
click at [120, 29] on span "undo" at bounding box center [124, 30] width 8 height 4
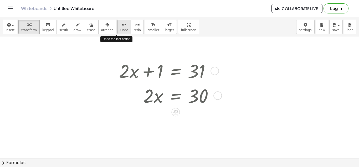
click at [120, 29] on span "undo" at bounding box center [124, 30] width 8 height 4
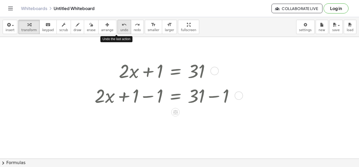
click at [120, 29] on span "undo" at bounding box center [124, 30] width 8 height 4
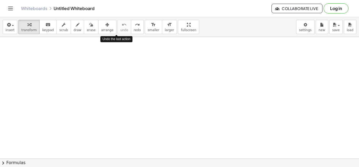
click at [148, 67] on div at bounding box center [176, 99] width 367 height 277
click at [164, 88] on div at bounding box center [176, 99] width 367 height 277
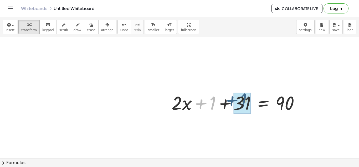
drag, startPoint x: 210, startPoint y: 104, endPoint x: 243, endPoint y: 102, distance: 32.9
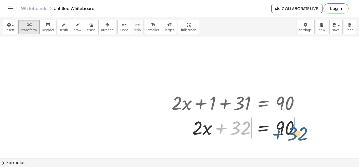
drag, startPoint x: 237, startPoint y: 125, endPoint x: 295, endPoint y: 130, distance: 58.9
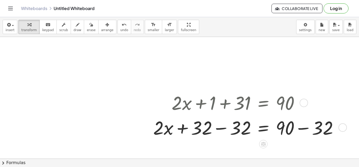
click at [304, 131] on div at bounding box center [248, 126] width 195 height 25
click at [225, 128] on div at bounding box center [230, 126] width 159 height 25
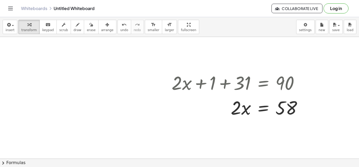
scroll to position [97, 7]
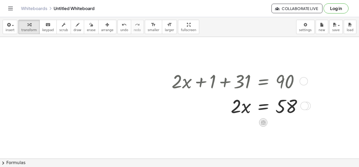
click at [263, 121] on icon at bounding box center [264, 122] width 6 height 6
click at [272, 122] on div "÷" at bounding box center [274, 122] width 8 height 8
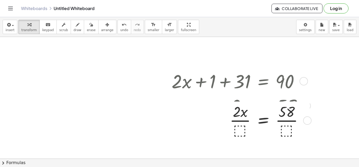
click at [243, 115] on div at bounding box center [239, 105] width 141 height 25
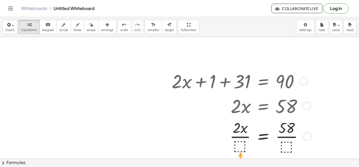
click at [241, 142] on div at bounding box center [239, 135] width 141 height 37
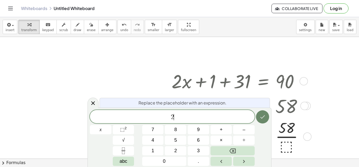
click at [259, 116] on button "Done" at bounding box center [262, 116] width 13 height 13
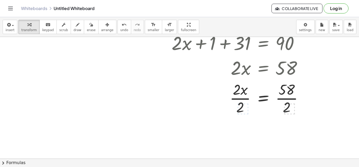
scroll to position [140, 7]
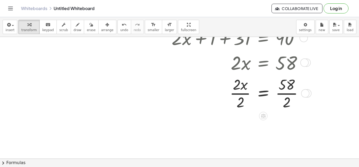
click at [239, 91] on div at bounding box center [239, 92] width 141 height 37
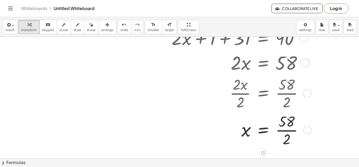
click at [290, 131] on div at bounding box center [239, 129] width 141 height 37
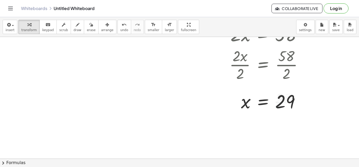
scroll to position [169, 7]
click at [149, 32] on button "format_size smaller" at bounding box center [153, 27] width 17 height 14
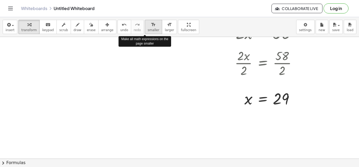
click at [149, 32] on button "format_size smaller" at bounding box center [153, 27] width 17 height 14
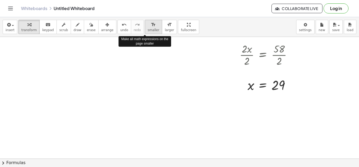
click at [149, 32] on button "format_size smaller" at bounding box center [153, 27] width 17 height 14
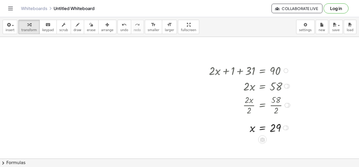
scroll to position [108, 7]
click at [120, 28] on span "undo" at bounding box center [124, 30] width 8 height 4
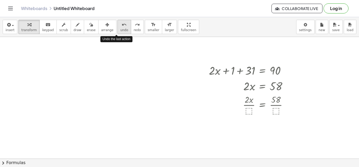
click at [120, 28] on span "undo" at bounding box center [124, 30] width 8 height 4
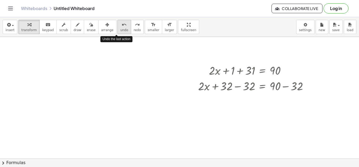
click at [120, 28] on span "undo" at bounding box center [124, 30] width 8 height 4
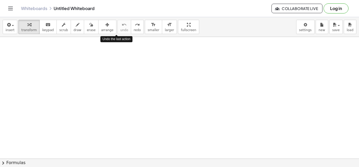
click at [141, 88] on div at bounding box center [176, 111] width 367 height 364
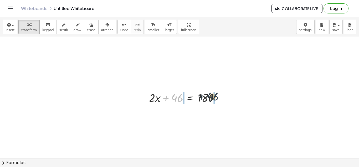
drag, startPoint x: 177, startPoint y: 93, endPoint x: 221, endPoint y: 94, distance: 43.4
click at [221, 94] on div at bounding box center [186, 97] width 79 height 16
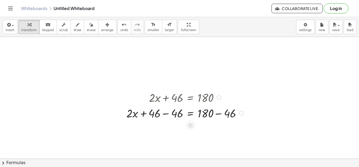
click at [167, 98] on div at bounding box center [186, 97] width 124 height 16
click at [168, 113] on div at bounding box center [186, 113] width 124 height 16
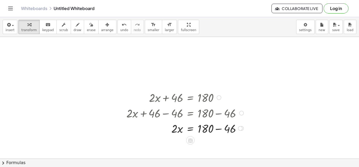
click at [215, 114] on div at bounding box center [186, 113] width 124 height 16
click at [217, 127] on div at bounding box center [186, 128] width 124 height 16
click at [192, 154] on icon at bounding box center [190, 156] width 5 height 4
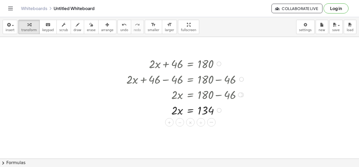
scroll to position [144, 7]
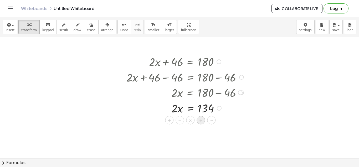
click at [202, 120] on span "÷" at bounding box center [201, 120] width 3 height 8
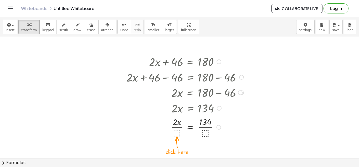
click at [176, 133] on div at bounding box center [186, 126] width 124 height 23
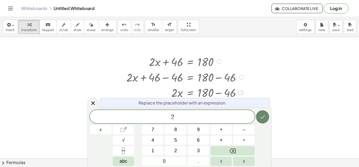
click at [260, 121] on button "Done" at bounding box center [262, 116] width 13 height 13
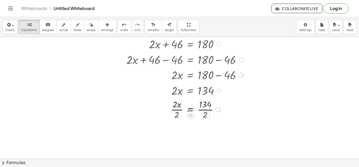
scroll to position [162, 7]
click at [208, 110] on div at bounding box center [186, 108] width 124 height 23
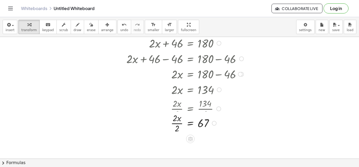
click at [178, 109] on div at bounding box center [188, 108] width 129 height 23
click at [174, 131] on div at bounding box center [186, 130] width 124 height 23
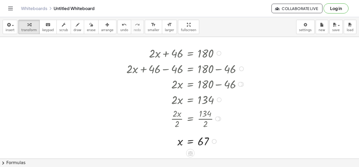
scroll to position [147, 7]
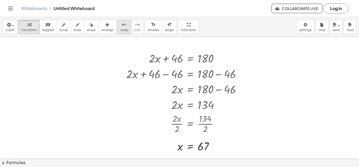
click at [122, 27] on button "undo undo" at bounding box center [125, 27] width 14 height 14
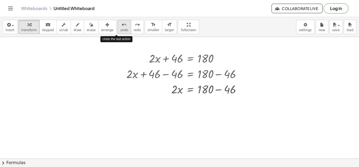
click at [122, 27] on button "undo undo" at bounding box center [125, 27] width 14 height 14
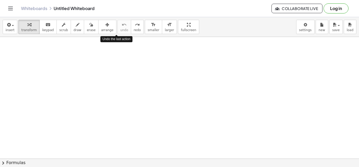
click at [154, 80] on div at bounding box center [176, 72] width 367 height 364
click at [165, 108] on div at bounding box center [176, 72] width 367 height 364
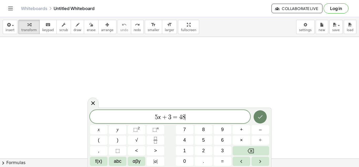
click at [264, 118] on button "Done" at bounding box center [260, 116] width 13 height 13
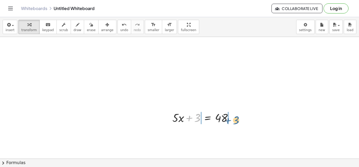
drag, startPoint x: 196, startPoint y: 119, endPoint x: 235, endPoint y: 121, distance: 39.0
click at [235, 121] on div at bounding box center [205, 117] width 70 height 16
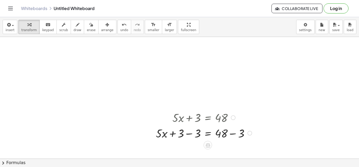
click at [190, 134] on div at bounding box center [204, 133] width 103 height 16
click at [234, 135] on div at bounding box center [204, 133] width 103 height 16
click at [233, 149] on div at bounding box center [204, 148] width 103 height 16
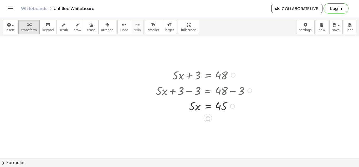
scroll to position [191, 7]
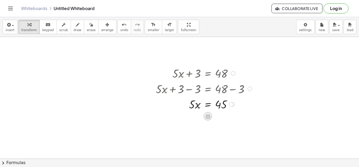
click at [206, 116] on icon at bounding box center [208, 116] width 5 height 4
click at [218, 119] on span "÷" at bounding box center [218, 116] width 3 height 8
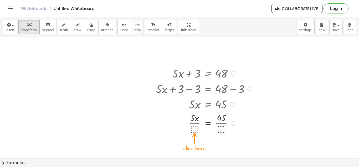
click at [197, 127] on div at bounding box center [204, 122] width 103 height 23
click at [197, 124] on div at bounding box center [204, 122] width 103 height 23
click at [218, 124] on div at bounding box center [204, 122] width 103 height 23
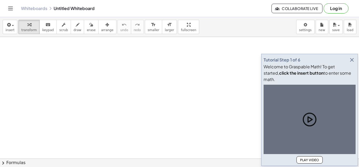
click at [352, 63] on icon "button" at bounding box center [352, 60] width 6 height 6
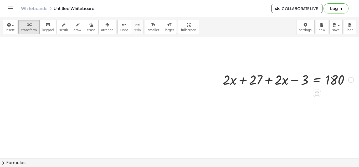
scroll to position [33, 8]
drag, startPoint x: 258, startPoint y: 80, endPoint x: 317, endPoint y: 82, distance: 59.5
click at [317, 82] on div at bounding box center [288, 79] width 136 height 18
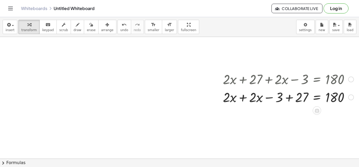
click at [287, 99] on div at bounding box center [288, 97] width 136 height 18
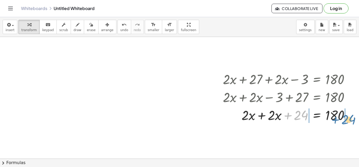
drag, startPoint x: 297, startPoint y: 115, endPoint x: 345, endPoint y: 119, distance: 48.3
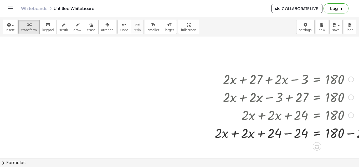
click at [350, 133] on div at bounding box center [297, 132] width 171 height 18
click at [287, 133] on div at bounding box center [284, 132] width 144 height 18
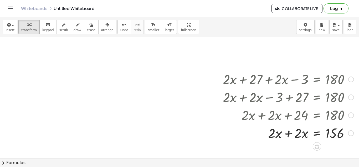
click at [300, 137] on div at bounding box center [288, 132] width 136 height 18
click at [291, 134] on div at bounding box center [288, 132] width 136 height 18
click at [317, 145] on icon at bounding box center [317, 146] width 5 height 4
click at [328, 147] on span "÷" at bounding box center [327, 146] width 3 height 8
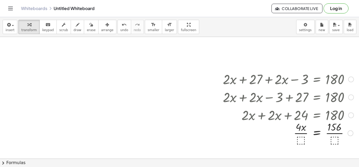
click at [297, 140] on div at bounding box center [288, 132] width 136 height 26
click at [300, 134] on div at bounding box center [288, 132] width 136 height 26
click at [330, 133] on div at bounding box center [288, 132] width 136 height 26
click at [167, 136] on div at bounding box center [189, 142] width 394 height 277
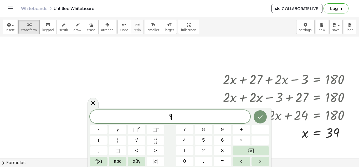
scroll to position [5, 0]
click at [244, 143] on button "×" at bounding box center [242, 139] width 18 height 9
click at [261, 114] on icon "Done" at bounding box center [260, 116] width 6 height 6
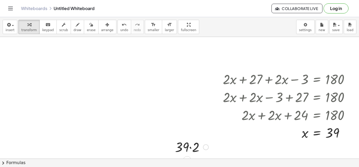
click at [190, 147] on div at bounding box center [192, 146] width 39 height 18
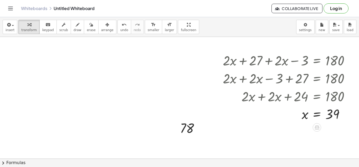
scroll to position [52, 8]
